Goal: Information Seeking & Learning: Find specific fact

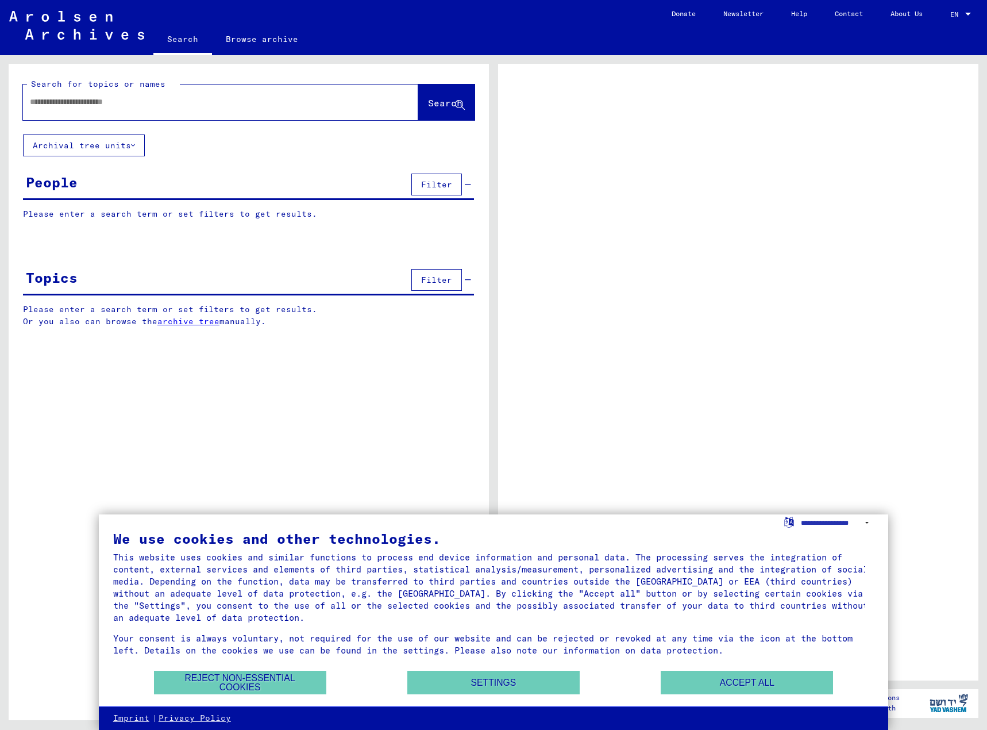
click at [437, 190] on button "Filter" at bounding box center [436, 185] width 51 height 22
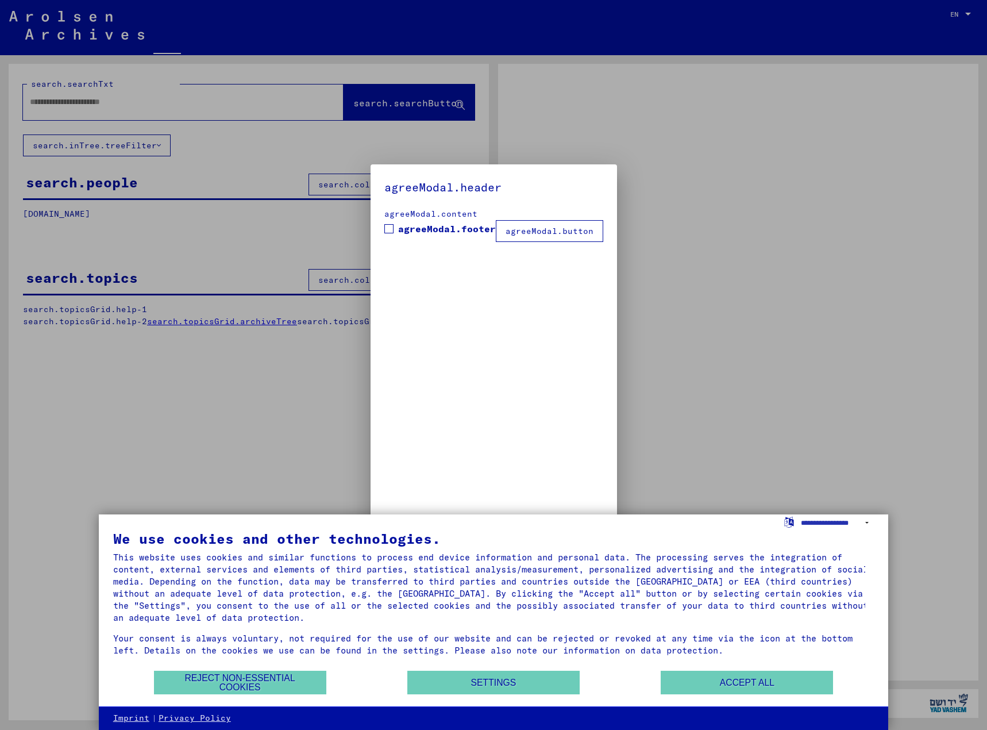
click at [85, 97] on div at bounding box center [493, 365] width 987 height 730
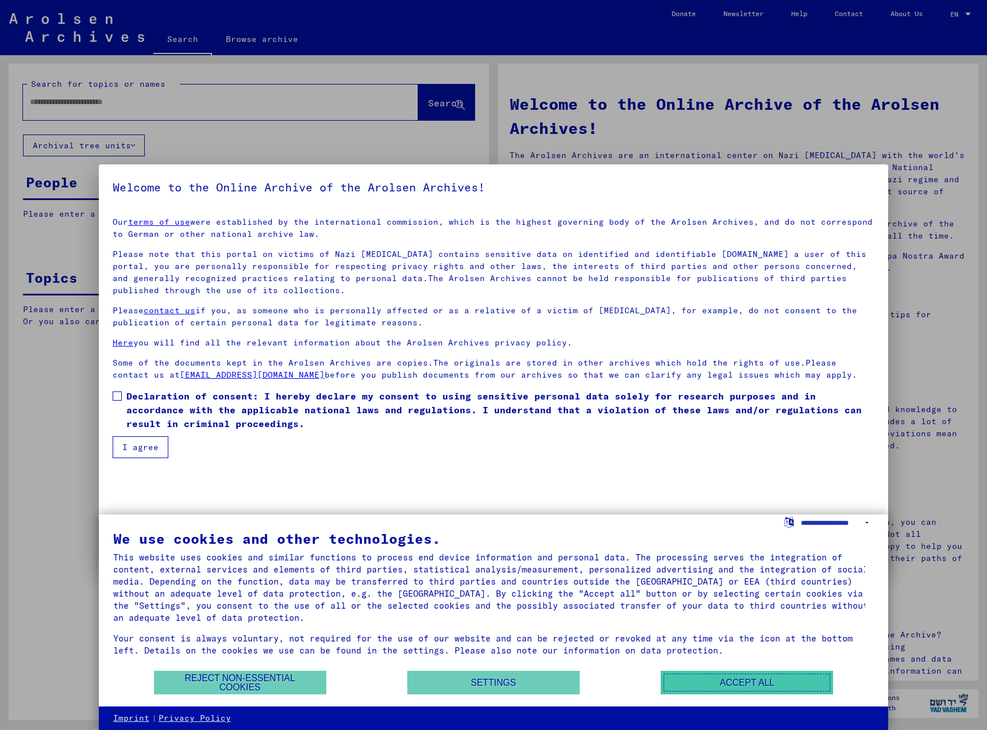
click at [711, 688] on button "Accept all" at bounding box center [747, 682] width 172 height 24
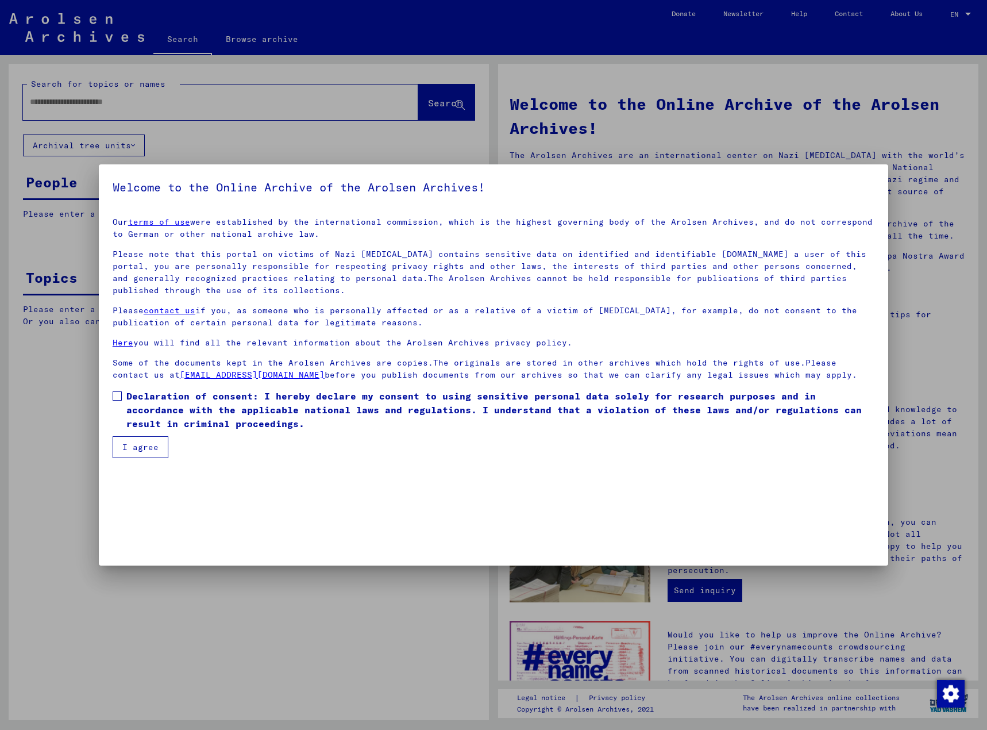
click at [121, 396] on span at bounding box center [117, 395] width 9 height 9
click at [133, 444] on button "I agree" at bounding box center [141, 447] width 56 height 22
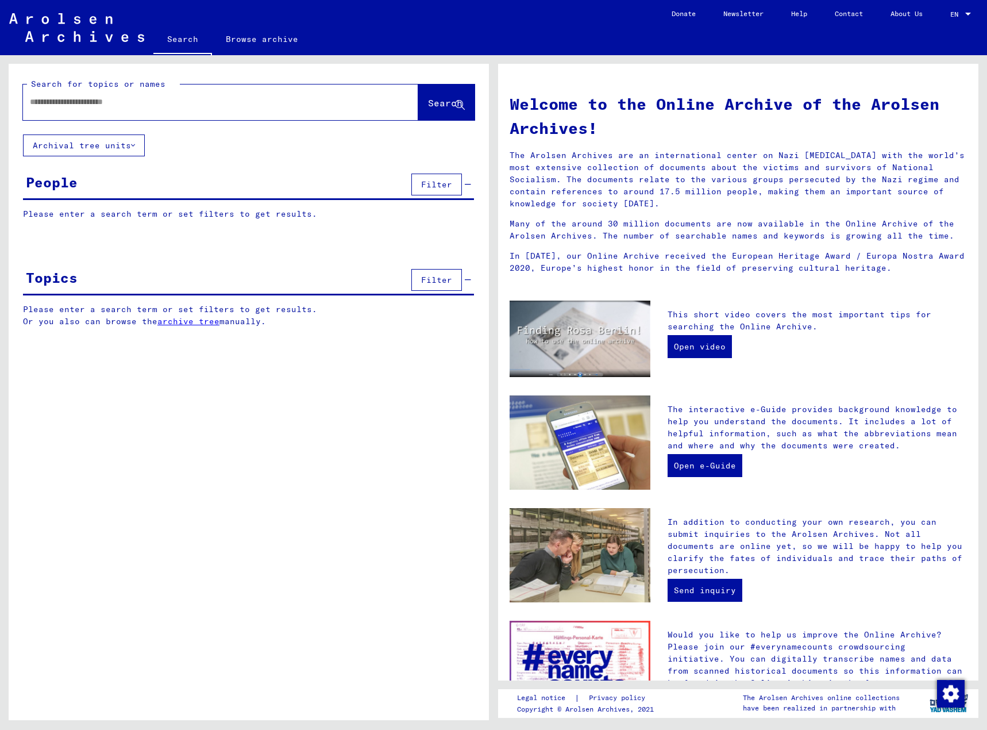
click at [94, 105] on input "text" at bounding box center [207, 102] width 354 height 12
type input "**********"
click at [440, 106] on span "Search" at bounding box center [445, 102] width 34 height 11
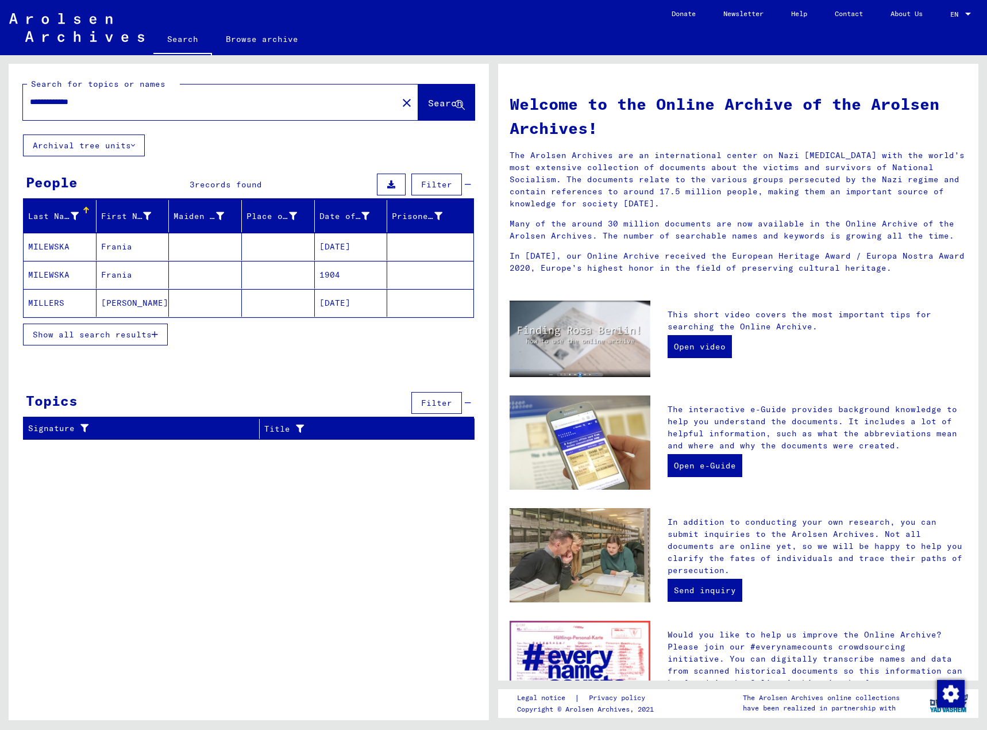
click at [130, 107] on input "**********" at bounding box center [207, 102] width 354 height 12
click at [141, 143] on button "Archival tree units" at bounding box center [84, 145] width 122 height 22
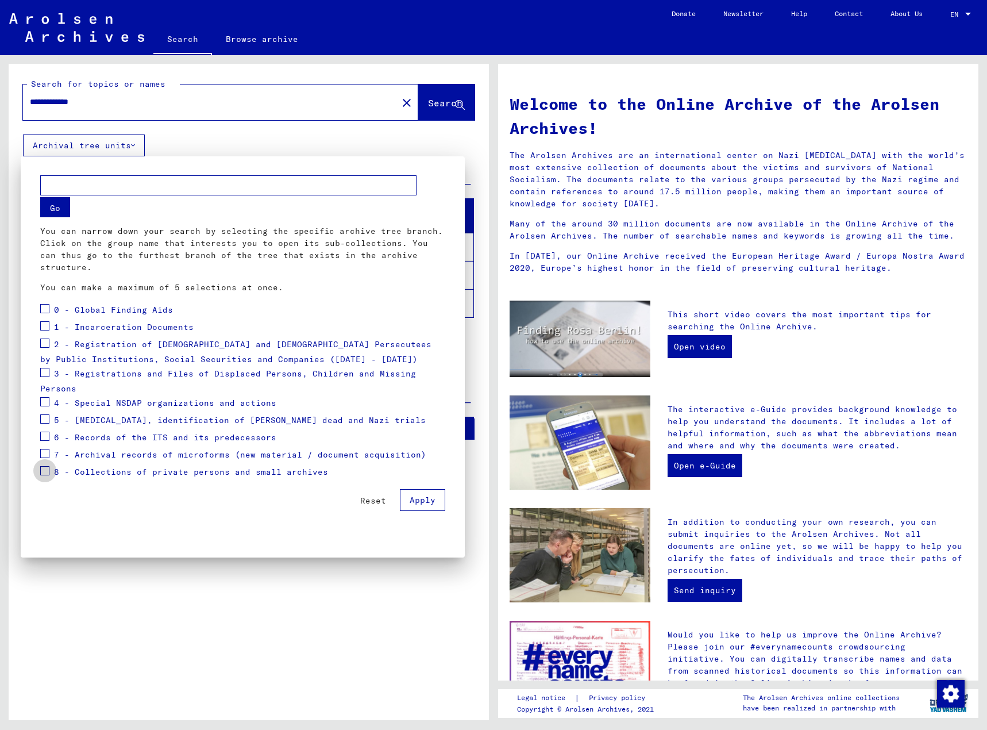
click at [44, 466] on span at bounding box center [44, 470] width 9 height 9
click at [50, 446] on div "7 - Archival records of microforms (new material / document acquisition)" at bounding box center [233, 454] width 386 height 17
click at [47, 426] on mat-checkbox at bounding box center [44, 420] width 9 height 17
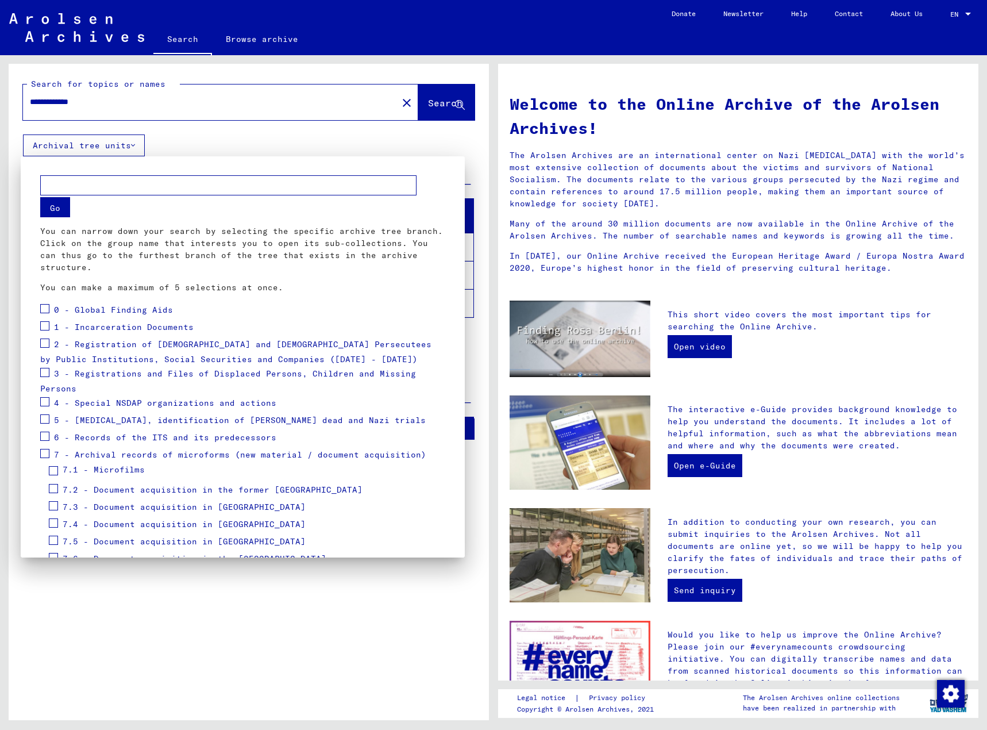
click at [45, 309] on span at bounding box center [44, 308] width 9 height 9
click at [46, 311] on span at bounding box center [44, 308] width 9 height 9
click at [400, 103] on div at bounding box center [493, 365] width 987 height 730
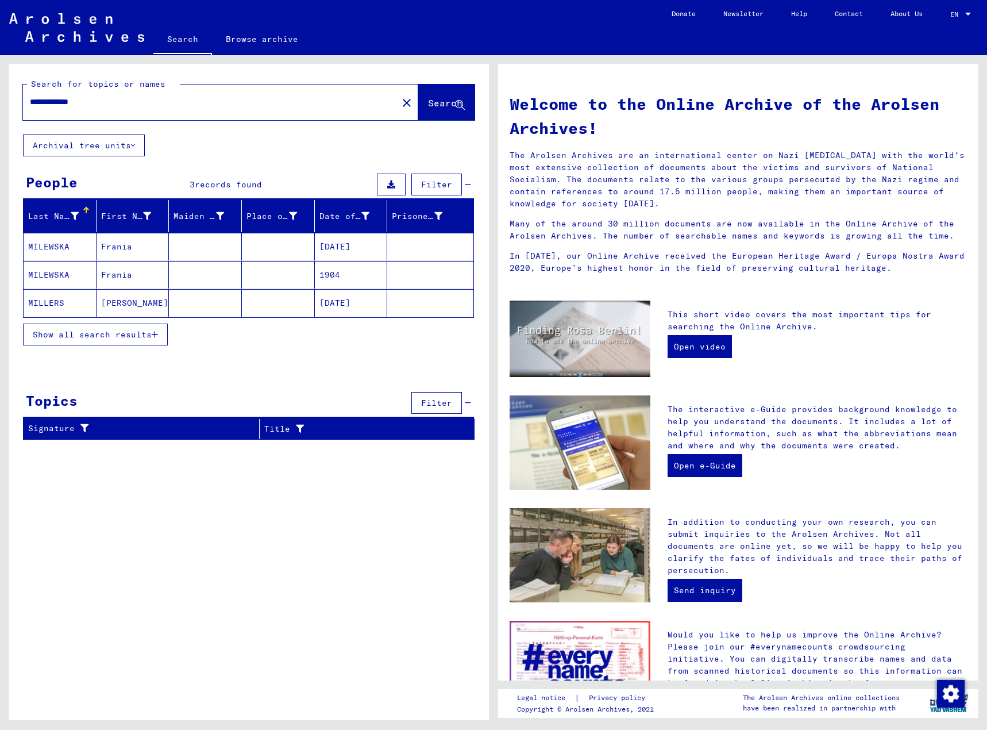
click at [400, 107] on mat-icon "close" at bounding box center [407, 103] width 14 height 14
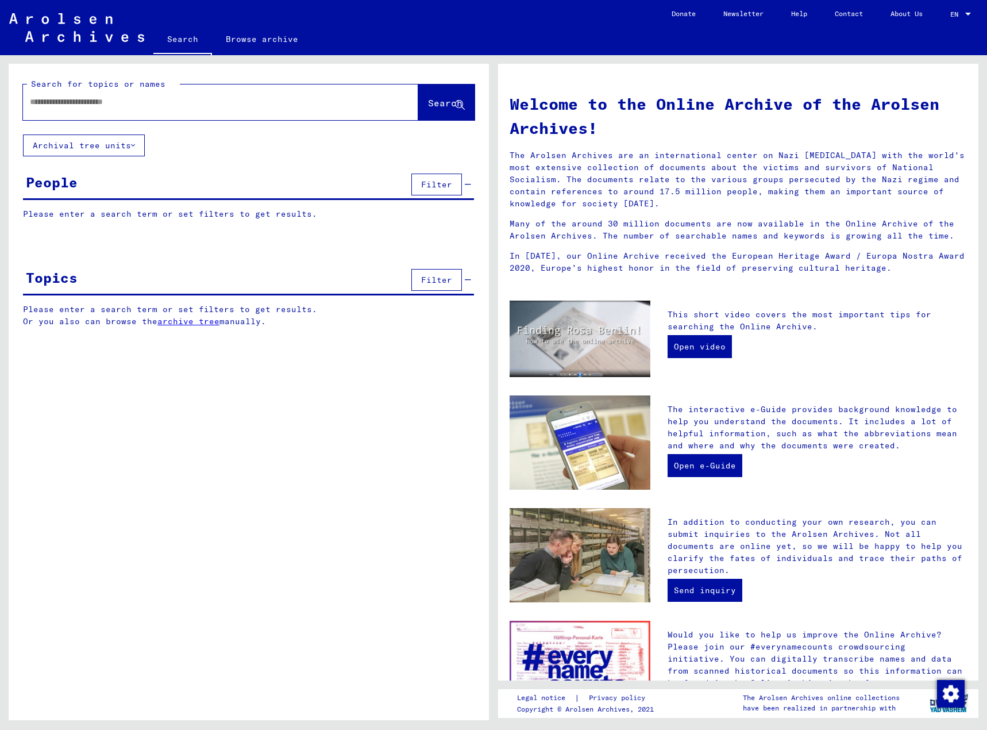
click at [199, 107] on input "text" at bounding box center [207, 102] width 354 height 12
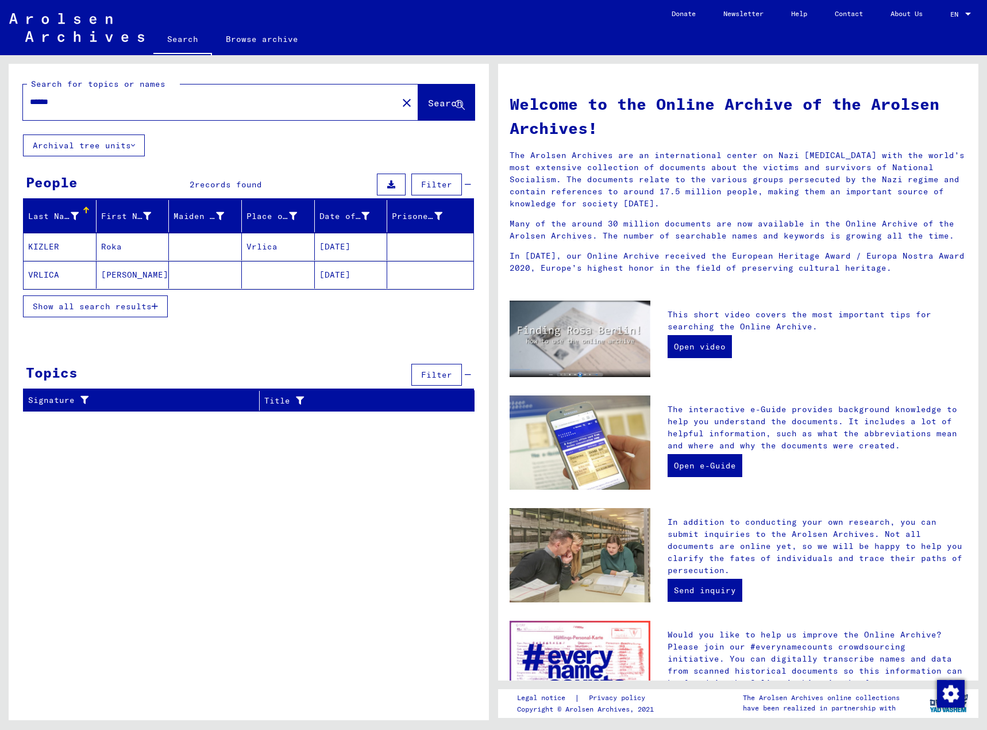
click at [91, 102] on input "******" at bounding box center [207, 102] width 354 height 12
type input "*"
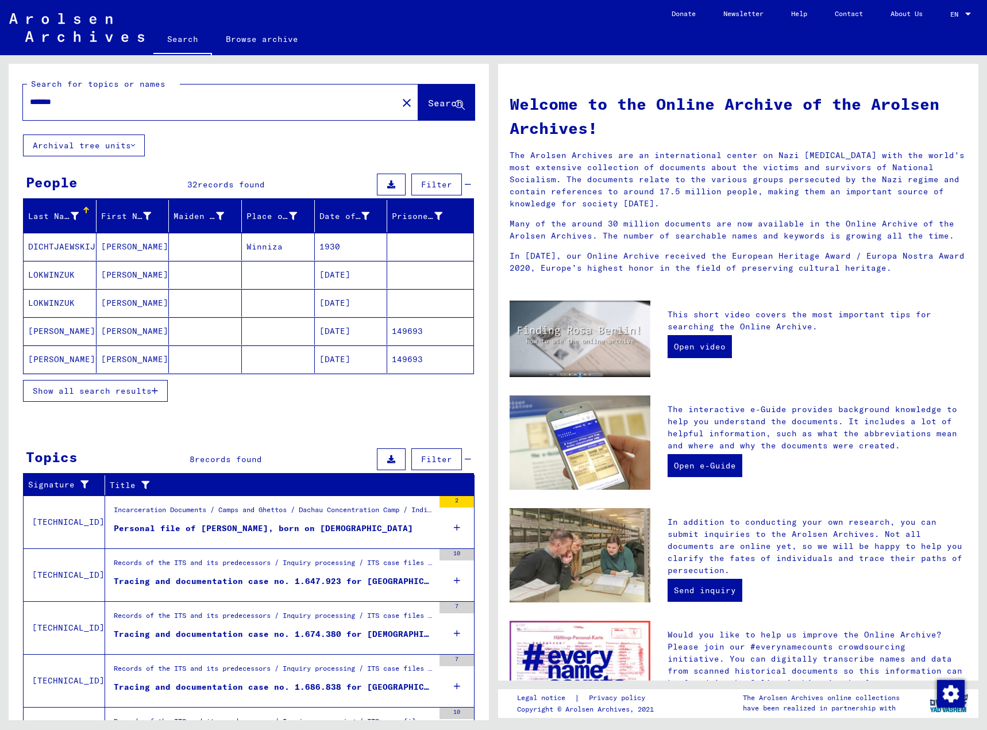
type input "*******"
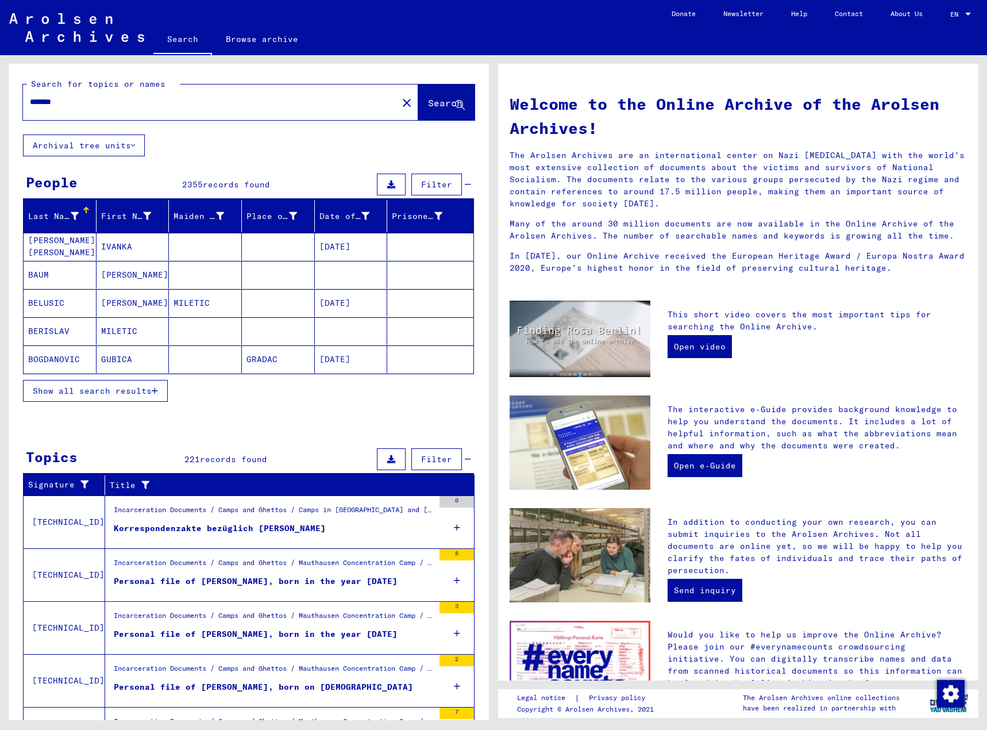
click at [157, 392] on icon "button" at bounding box center [155, 391] width 6 height 8
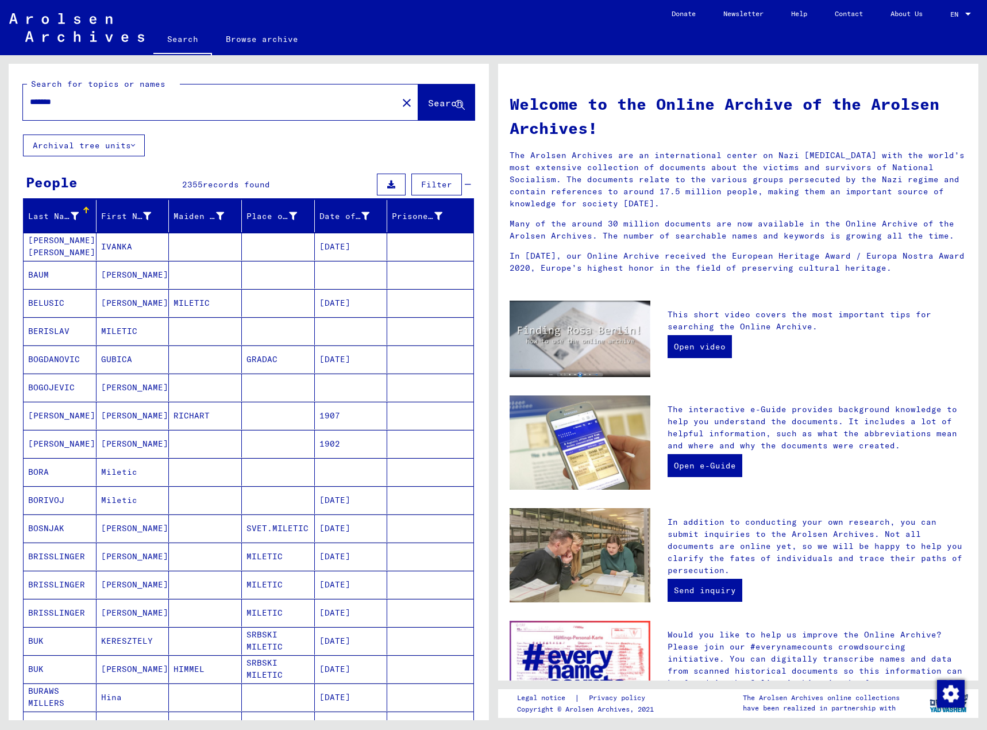
click at [80, 207] on div "Last Name" at bounding box center [62, 216] width 68 height 18
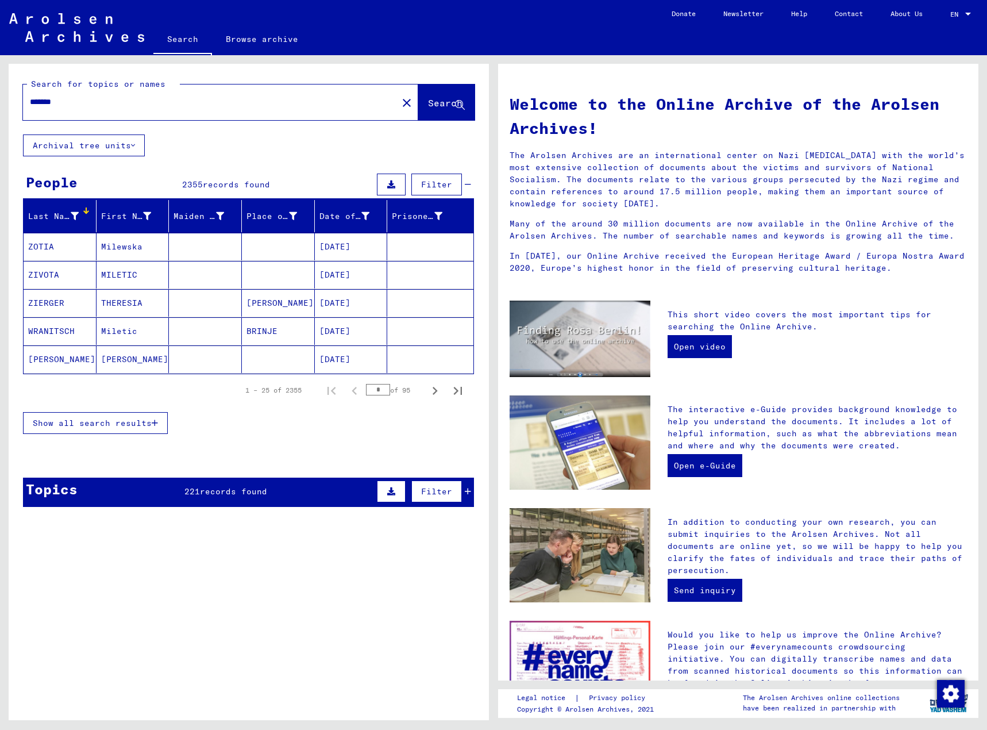
click at [107, 422] on span "Show all search results" at bounding box center [92, 423] width 119 height 10
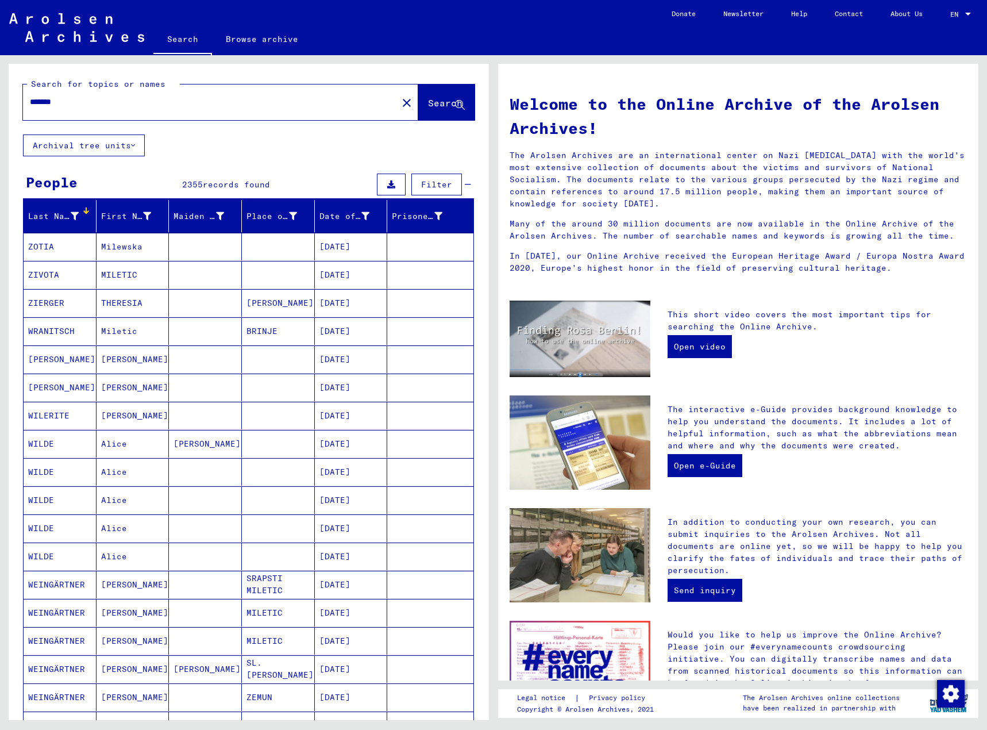
click at [61, 210] on div "Last Name" at bounding box center [53, 216] width 51 height 12
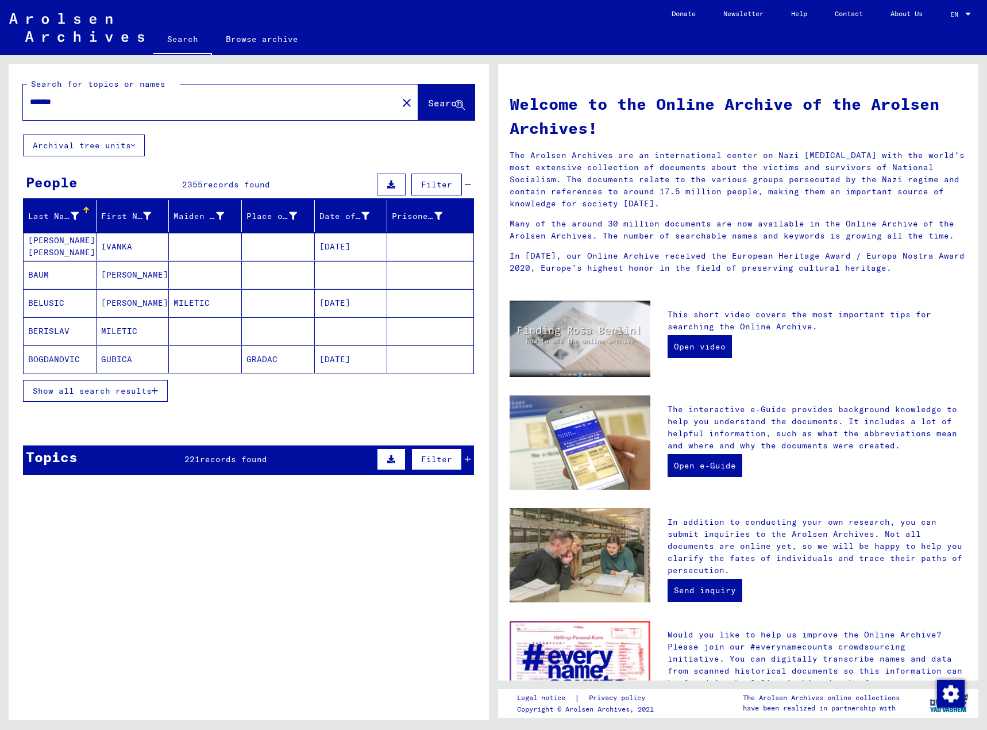
click at [156, 392] on icon "button" at bounding box center [155, 391] width 6 height 8
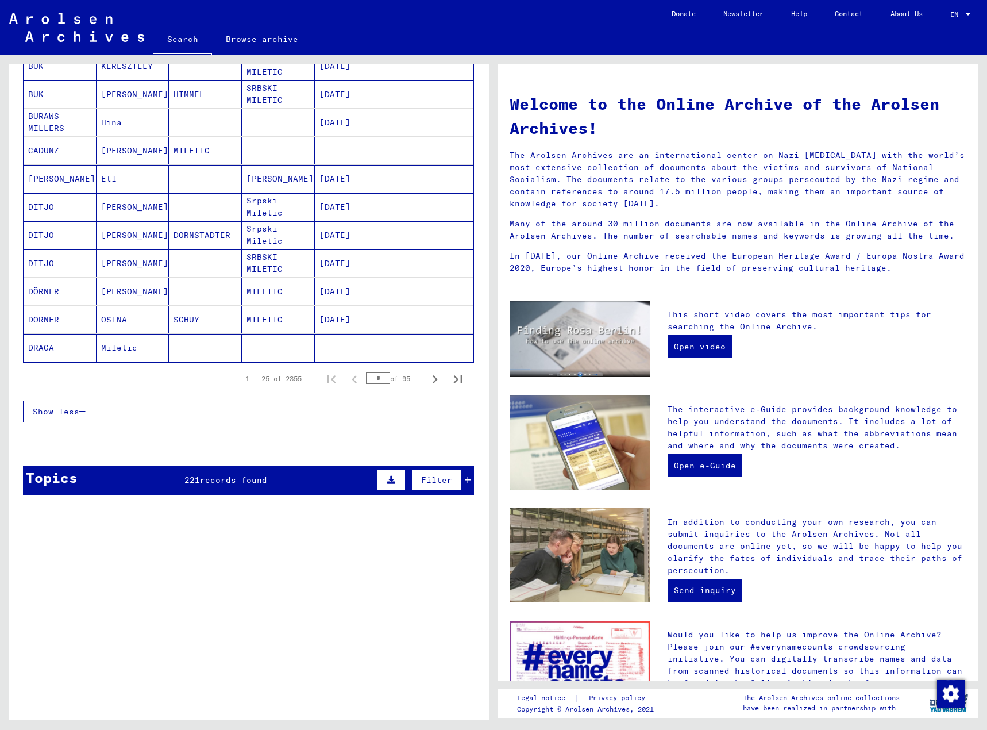
scroll to position [517, 0]
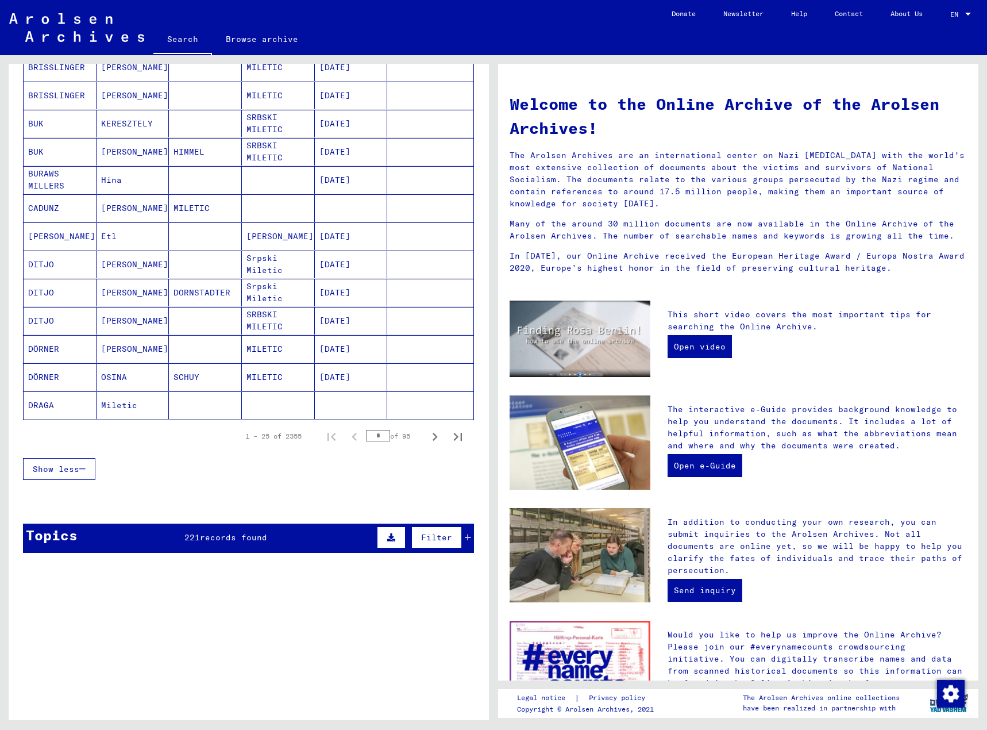
click at [372, 438] on input "*" at bounding box center [378, 435] width 24 height 11
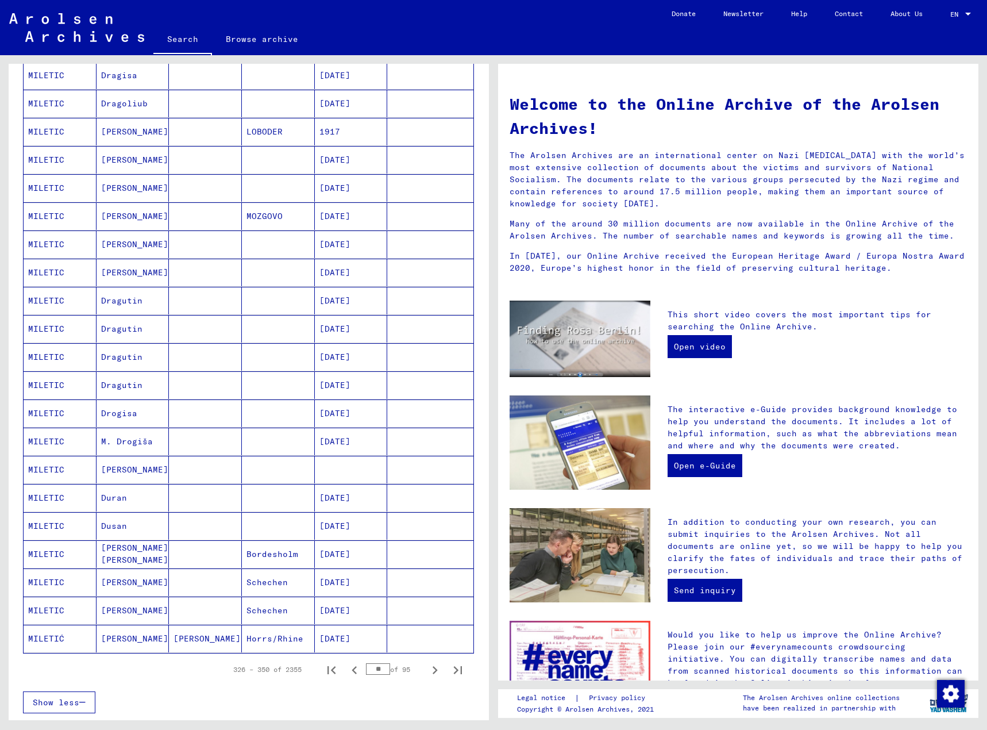
scroll to position [287, 0]
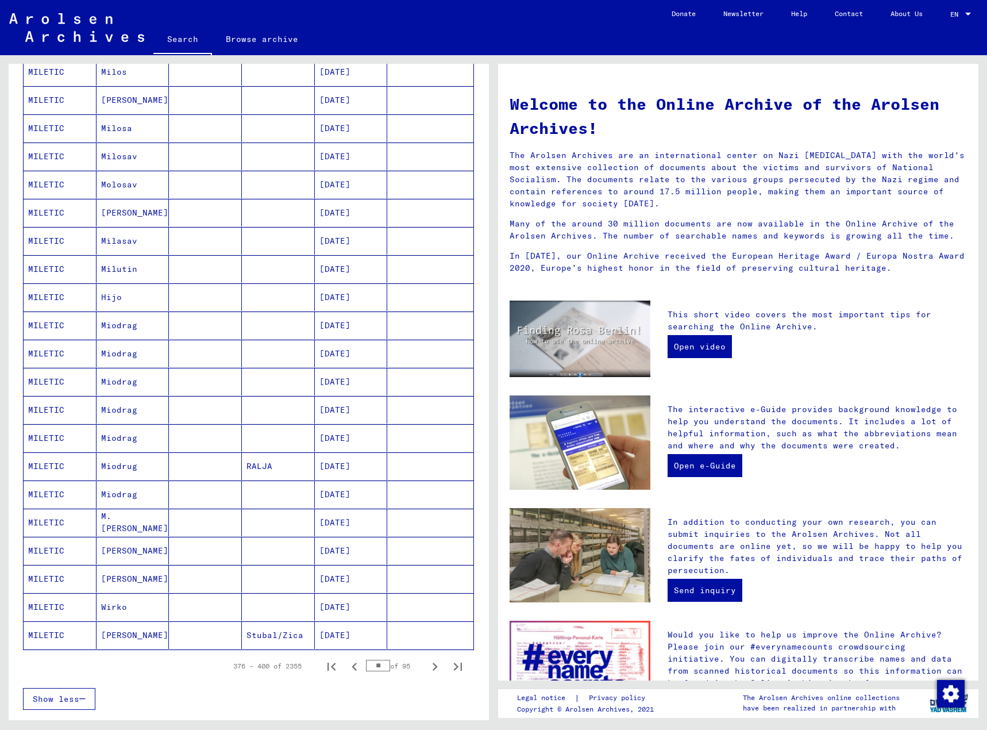
type input "**"
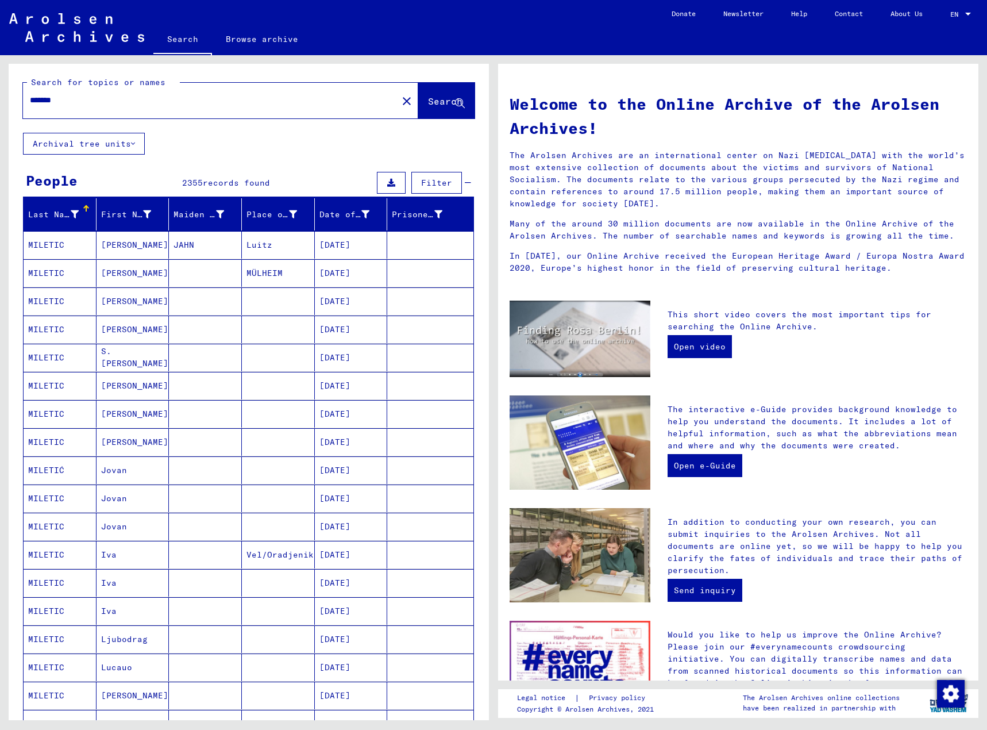
scroll to position [0, 0]
